Goal: Check status

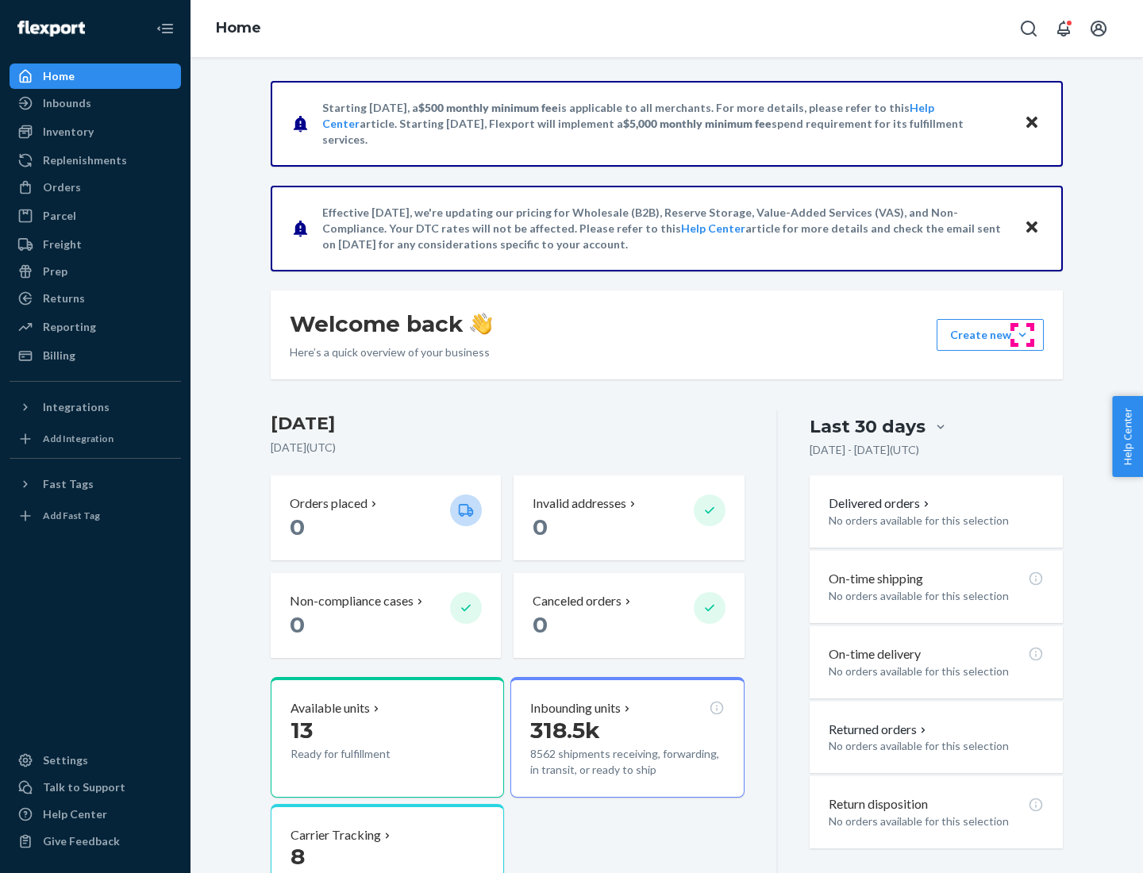
click at [1022, 335] on button "Create new Create new inbound Create new order Create new product" at bounding box center [990, 335] width 107 height 32
click at [66, 103] on div "Inbounds" at bounding box center [67, 103] width 48 height 16
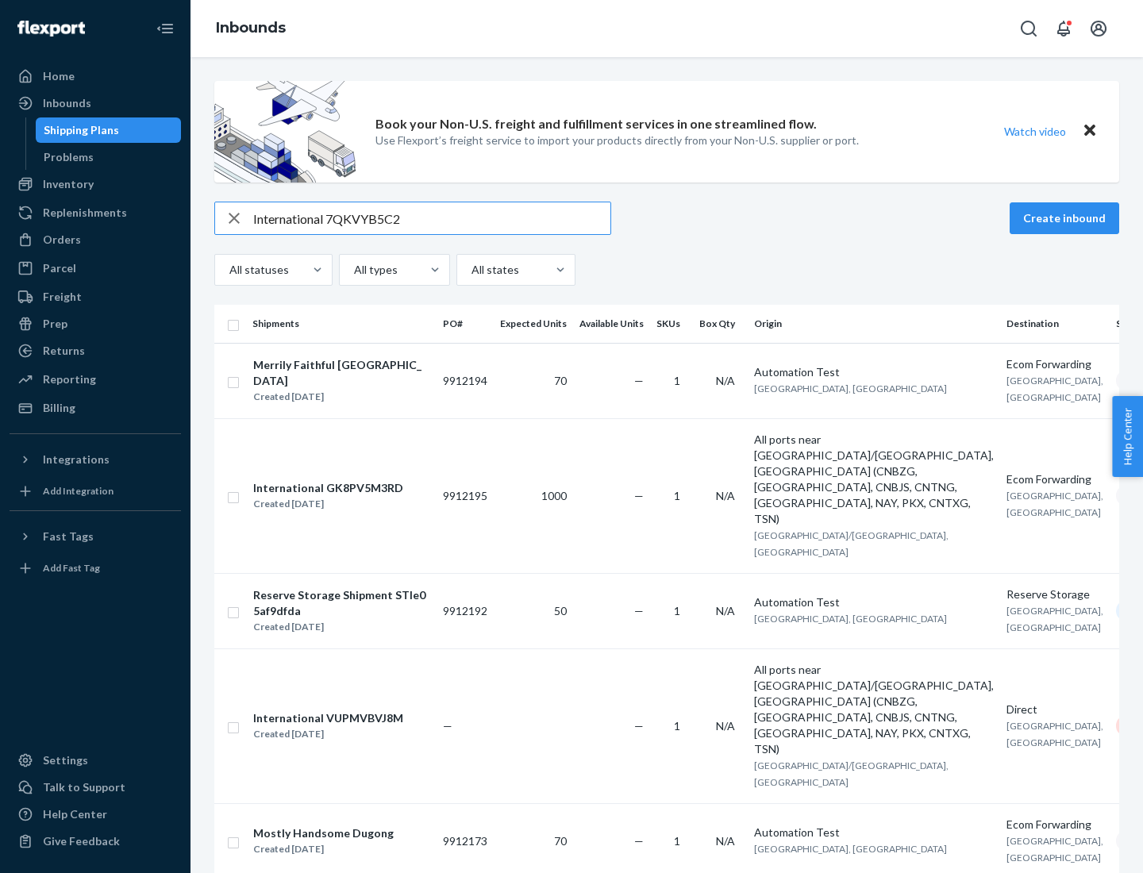
type input "International 7QKVYB5C29"
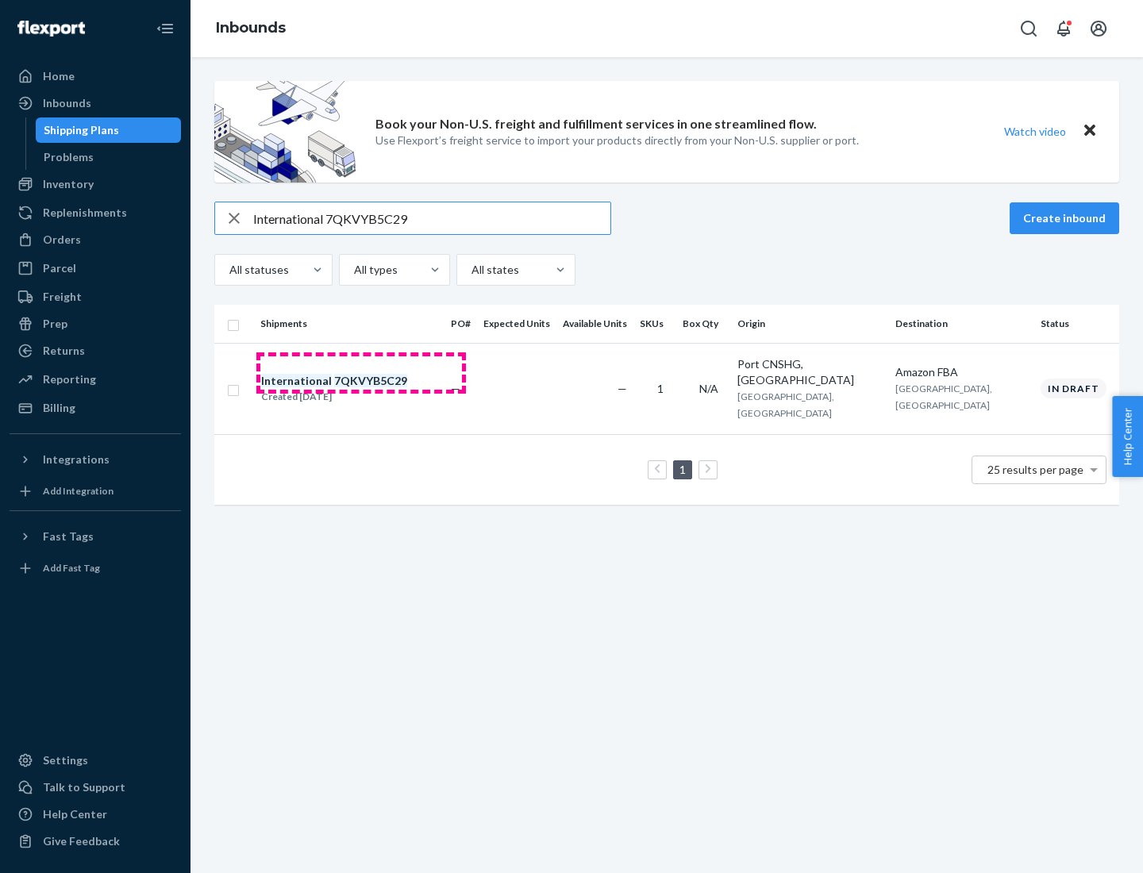
click at [361, 389] on div "Created [DATE]" at bounding box center [334, 397] width 146 height 16
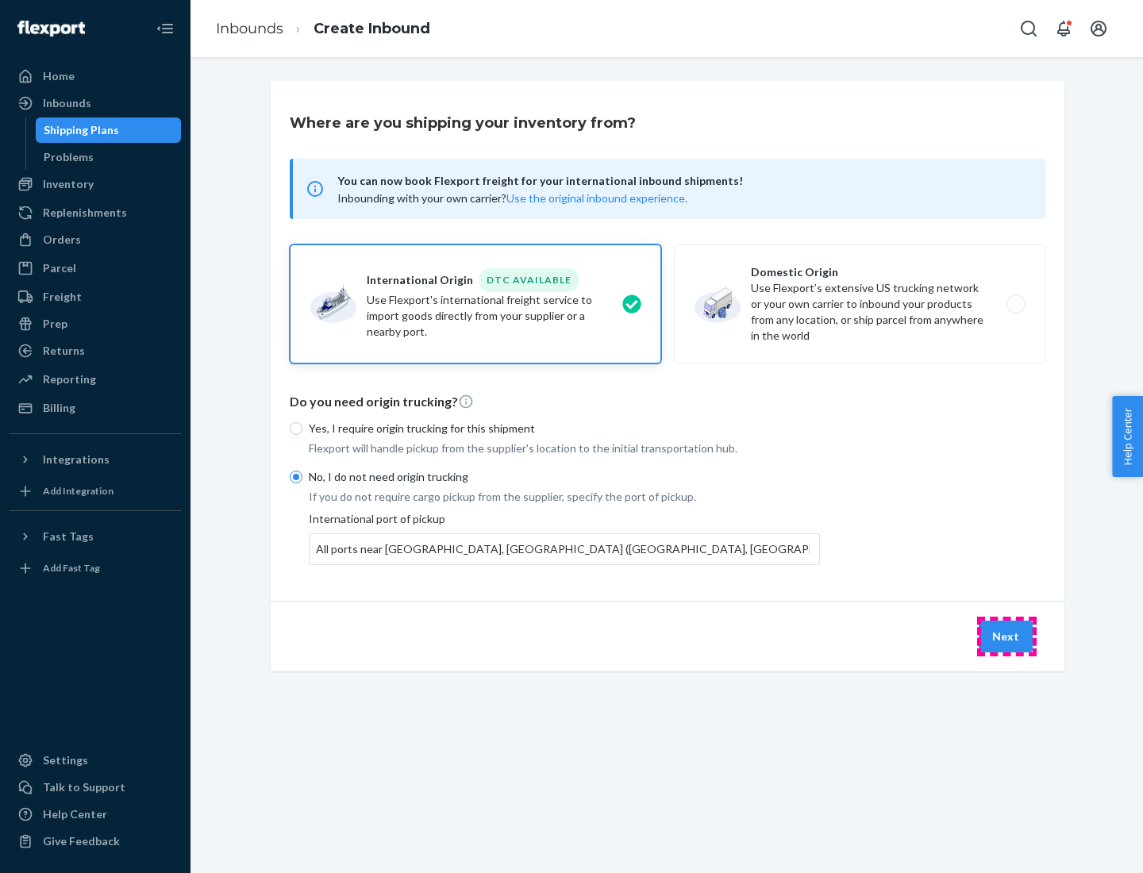
click at [1006, 636] on button "Next" at bounding box center [1006, 637] width 54 height 32
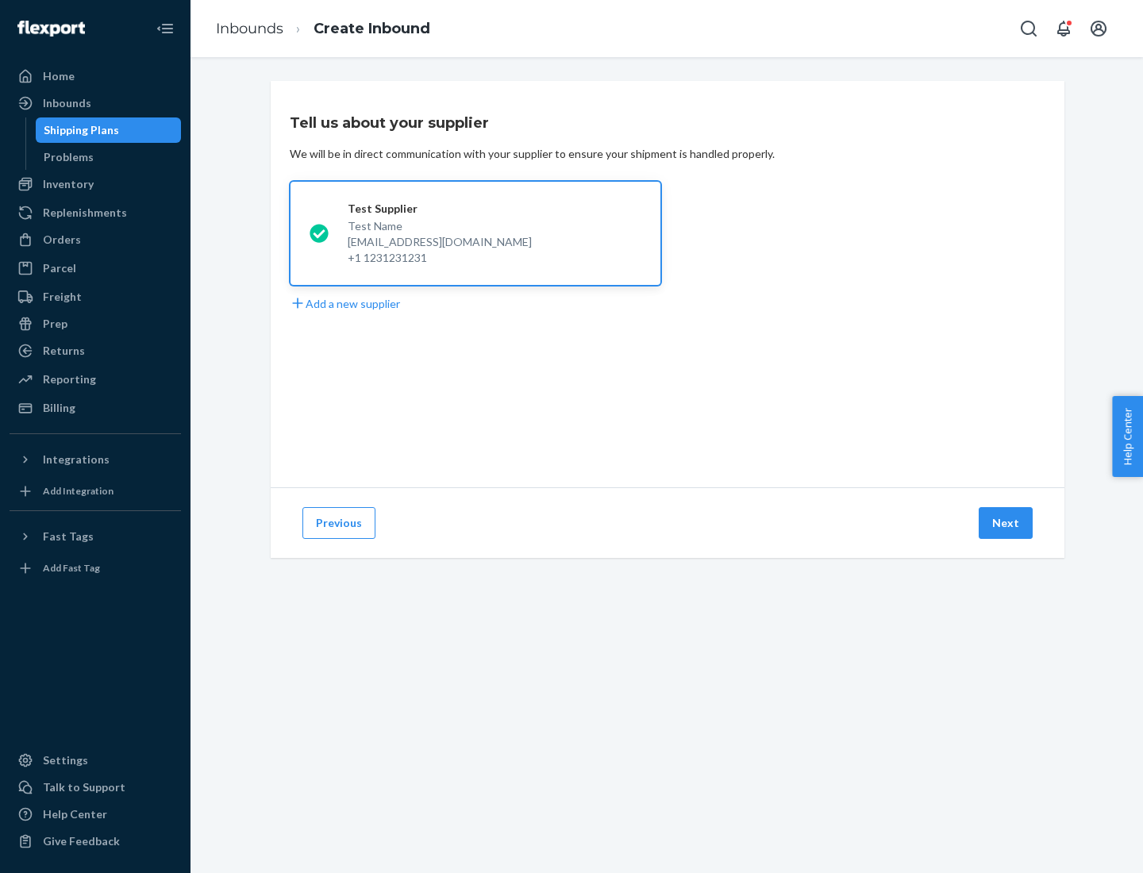
click at [1006, 523] on button "Next" at bounding box center [1006, 523] width 54 height 32
